Goal: Use online tool/utility: Utilize a website feature to perform a specific function

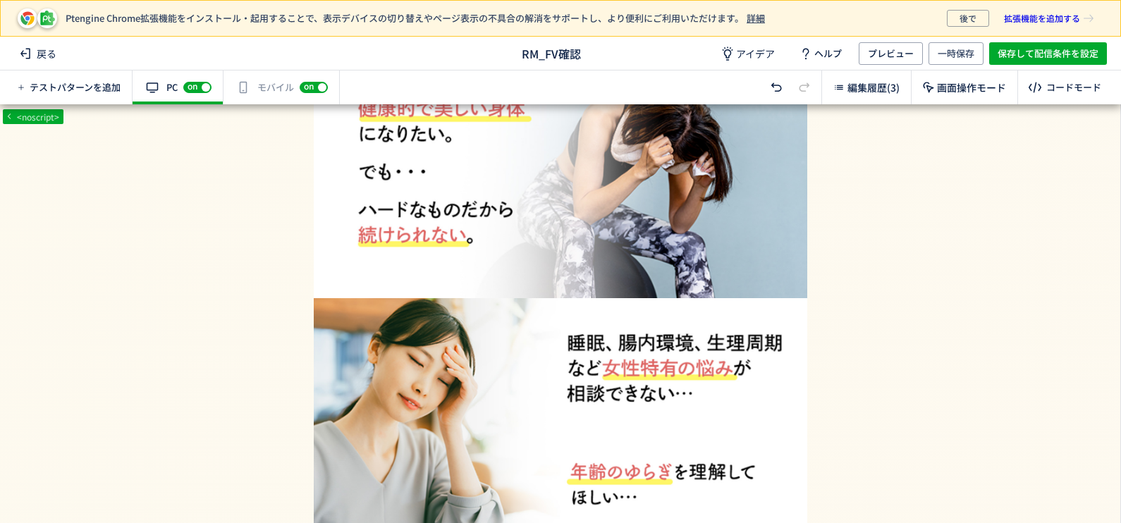
scroll to position [2555, 0]
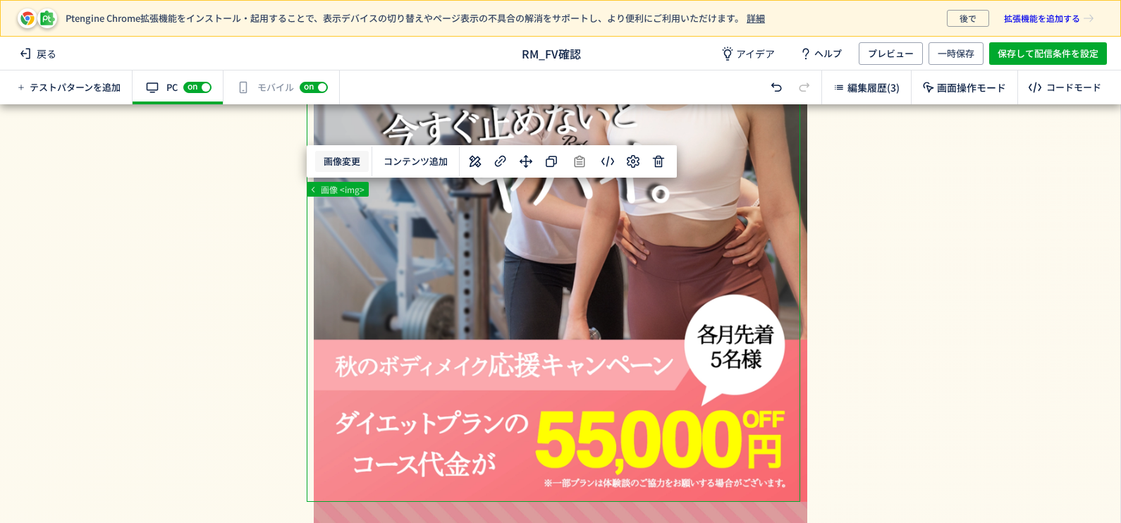
click at [346, 161] on body "Ptengine Chrome拡張機能をインストール・起用することで、表示デバイスの切り替えやページ表示の不具合の解消をサポートし、より便利にご利用いただけま…" at bounding box center [560, 261] width 1121 height 523
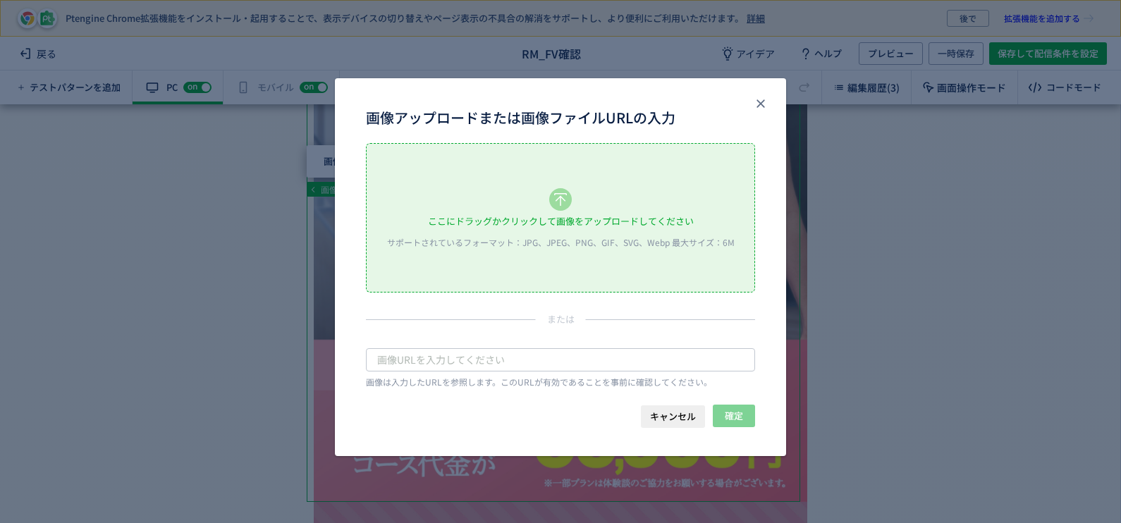
click at [554, 219] on div "ここにドラッグかクリックして画像をアップロードしてください" at bounding box center [561, 221] width 266 height 21
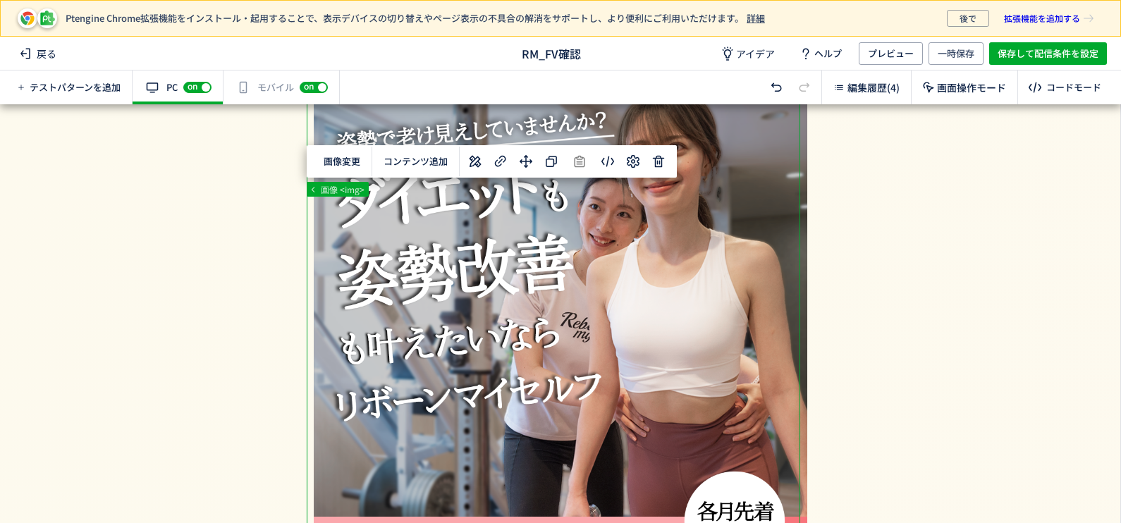
click at [270, 86] on div "有効な編集箇所が確認されません モバイル off on" at bounding box center [282, 88] width 116 height 34
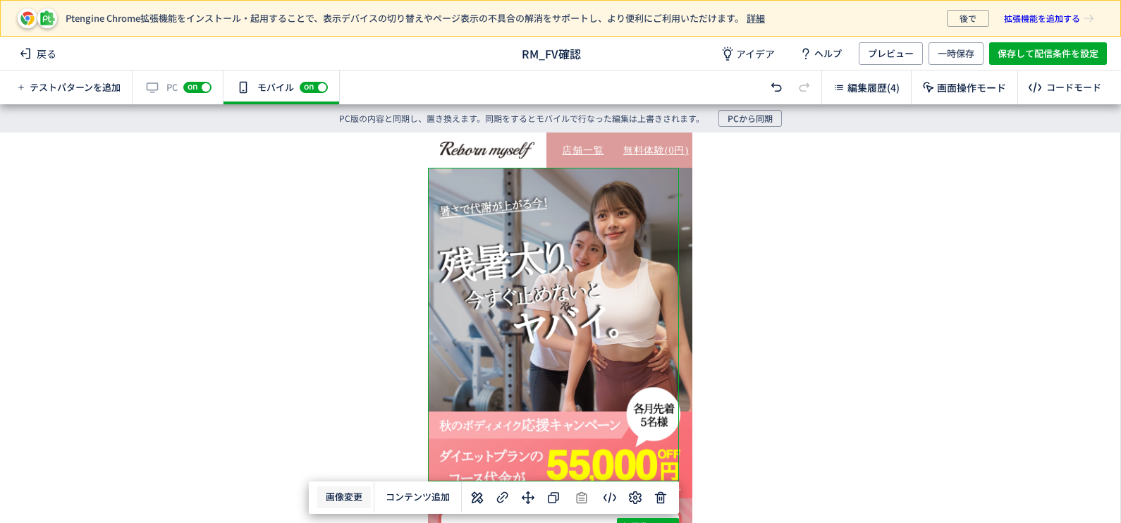
click at [347, 497] on body "Ptengine Chrome拡張機能をインストール・起用することで、表示デバイスの切り替えやページ表示の不具合の解消をサポートし、より便利にご利用いただけま…" at bounding box center [560, 261] width 1121 height 523
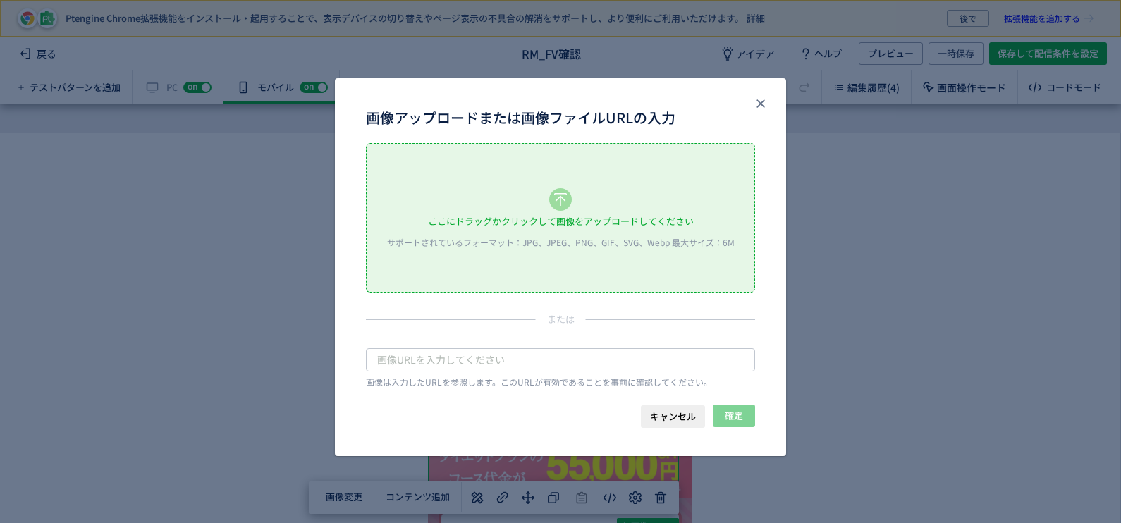
click at [545, 207] on div "ここにドラッグかクリックして画像をアップロードしてください サポートされているフォーマット：JPG、JPEG、PNG、GIF、SVG、Webp 最大サイズ：6M" at bounding box center [561, 218] width 388 height 148
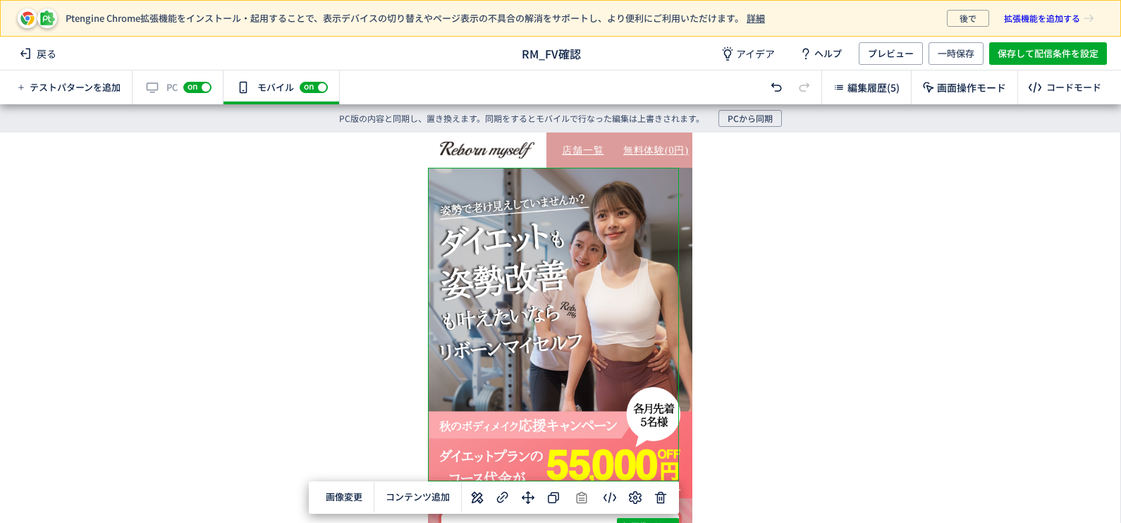
click at [166, 78] on div "有効な編集箇所が確認されません PC off on" at bounding box center [178, 88] width 91 height 34
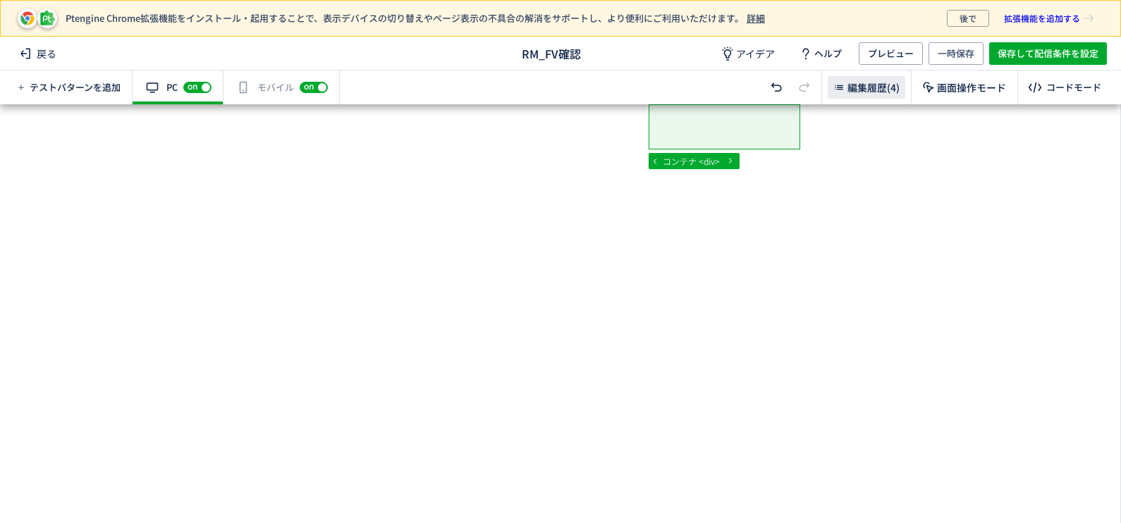
click at [869, 77] on div "編集履歴(4)" at bounding box center [867, 87] width 78 height 23
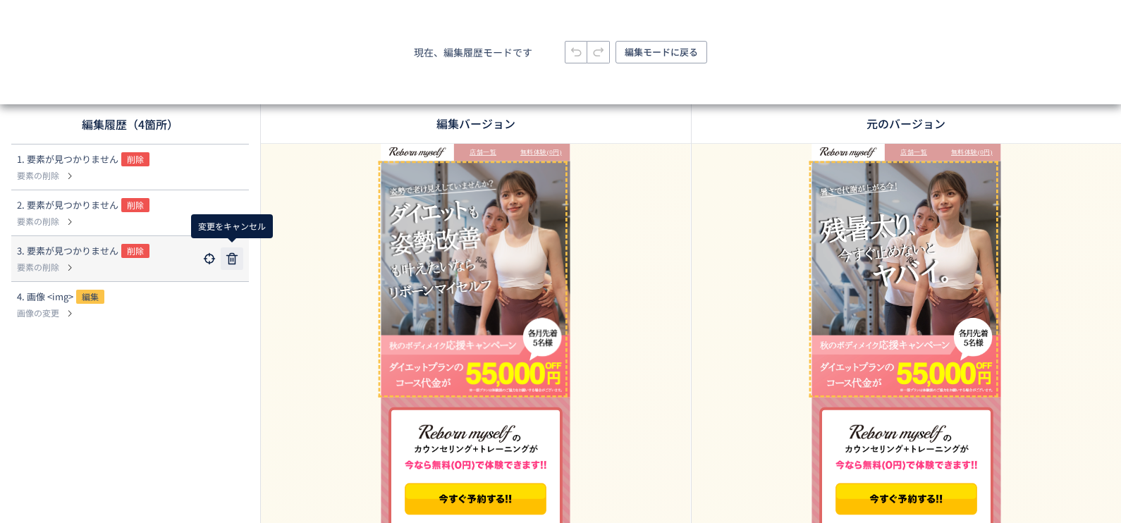
click at [236, 259] on icon at bounding box center [232, 258] width 17 height 17
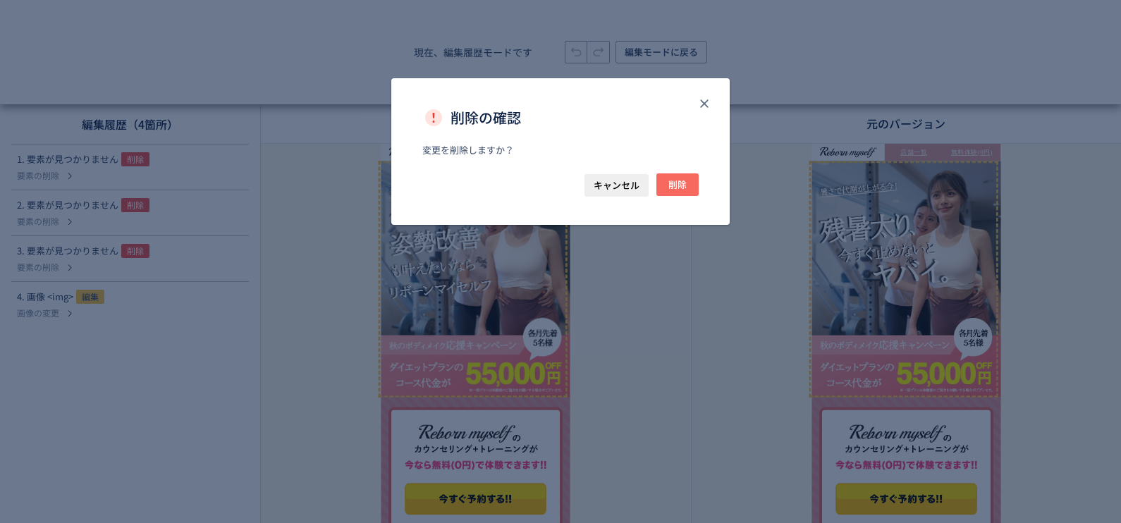
click at [673, 182] on span "削除" at bounding box center [677, 184] width 18 height 23
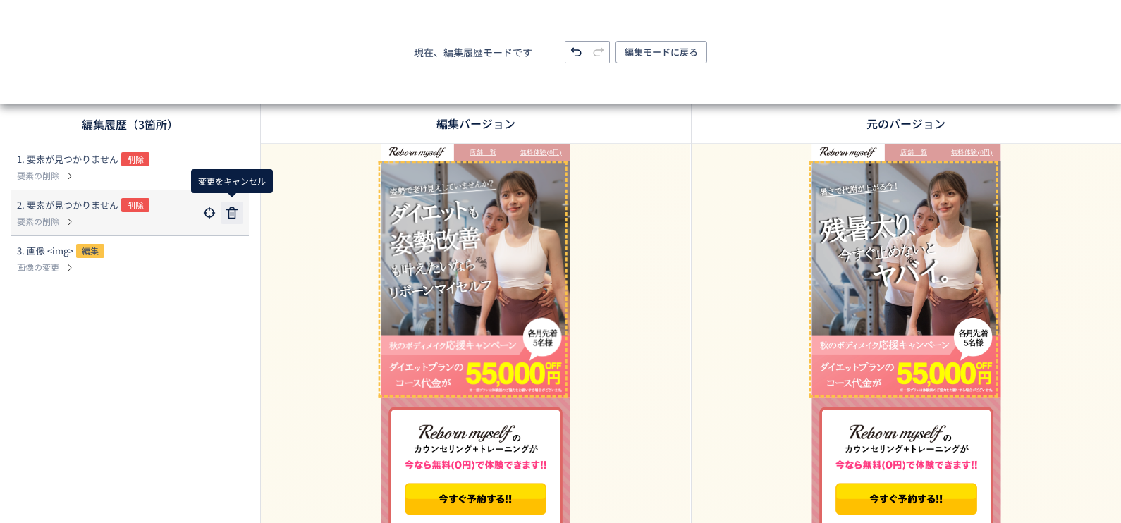
click at [233, 209] on use at bounding box center [231, 212] width 11 height 11
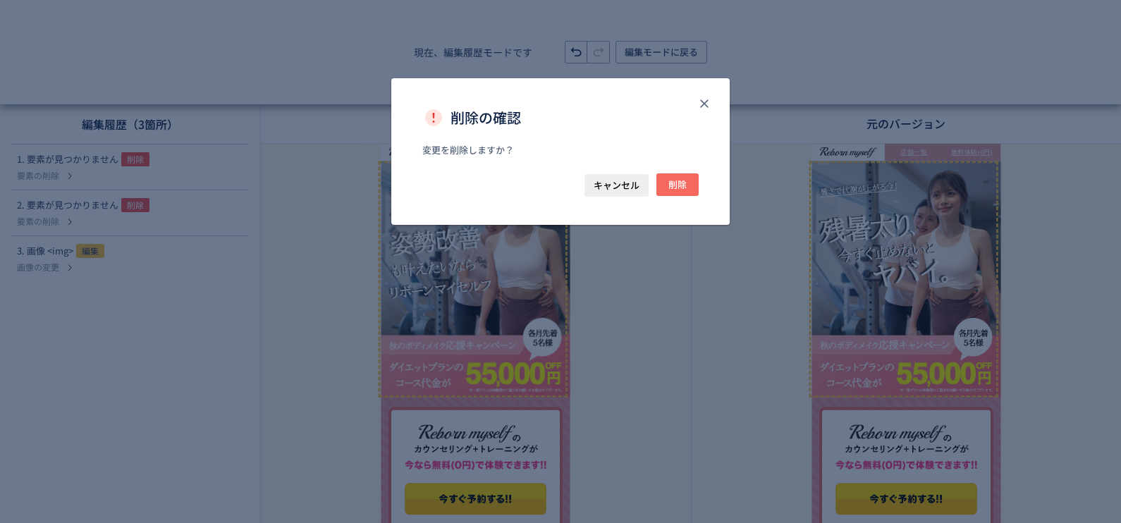
click at [687, 190] on button "削除" at bounding box center [677, 184] width 42 height 23
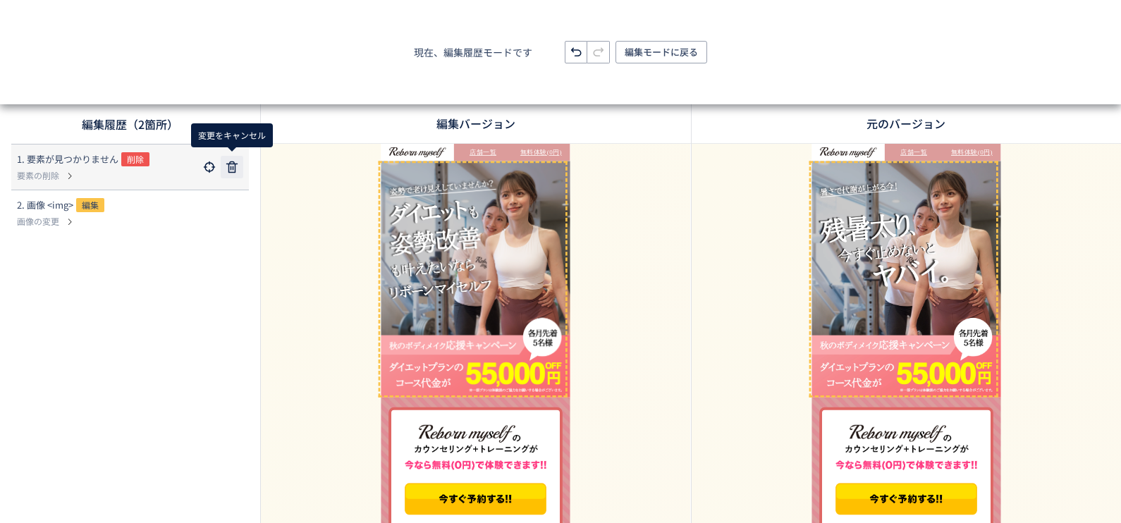
click at [235, 161] on icon at bounding box center [232, 167] width 17 height 17
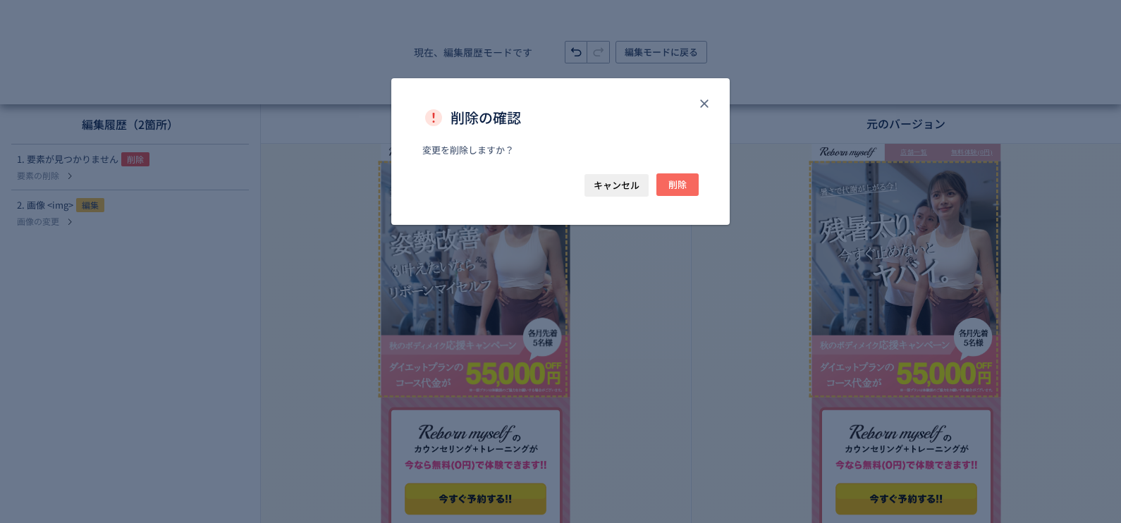
click at [684, 181] on span "削除" at bounding box center [677, 184] width 18 height 23
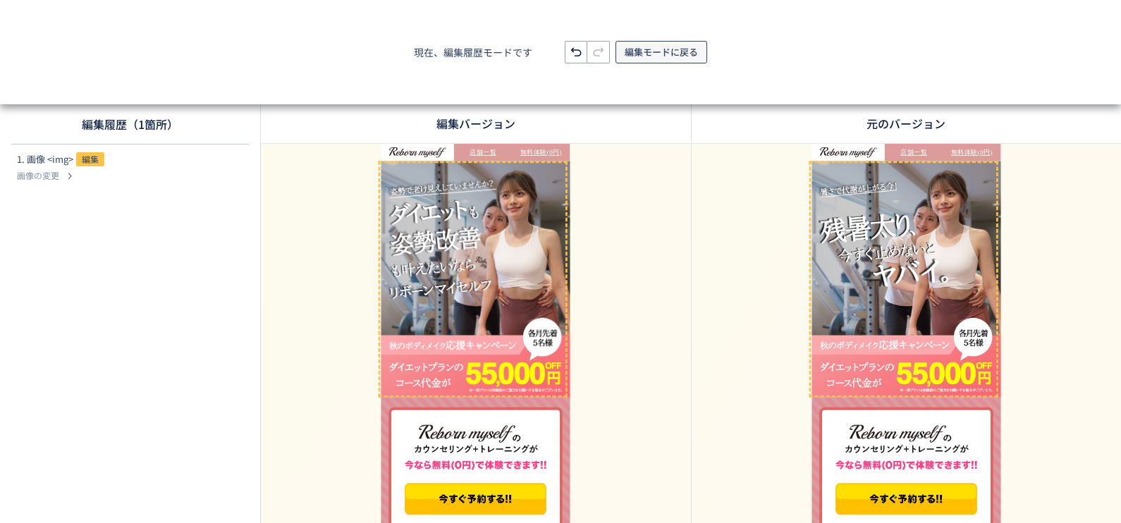
click at [659, 54] on span "編集モードに戻る" at bounding box center [661, 52] width 73 height 23
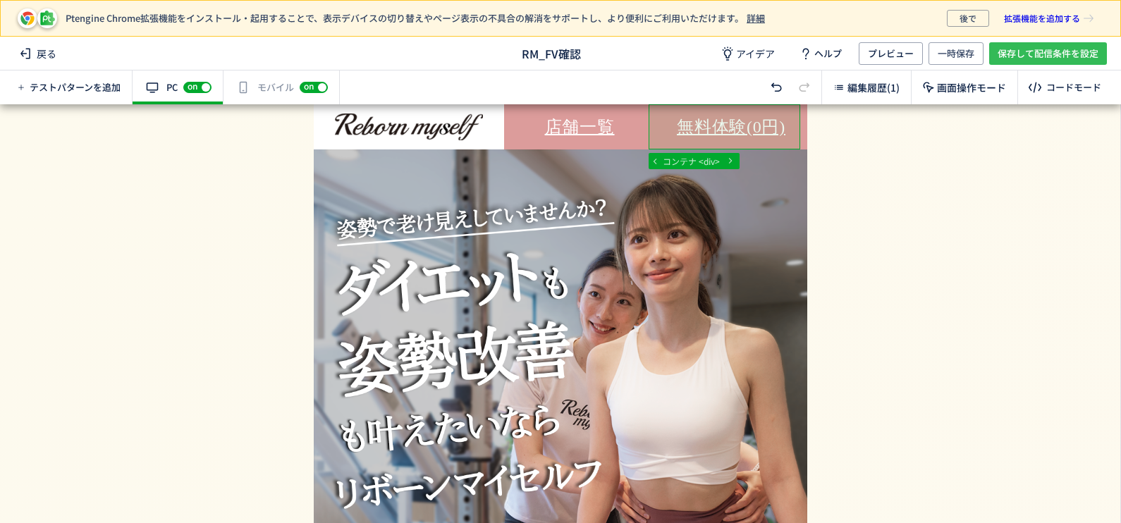
click at [1031, 49] on span "保存して配信条件を設定" at bounding box center [1048, 53] width 101 height 23
